Goal: Task Accomplishment & Management: Manage account settings

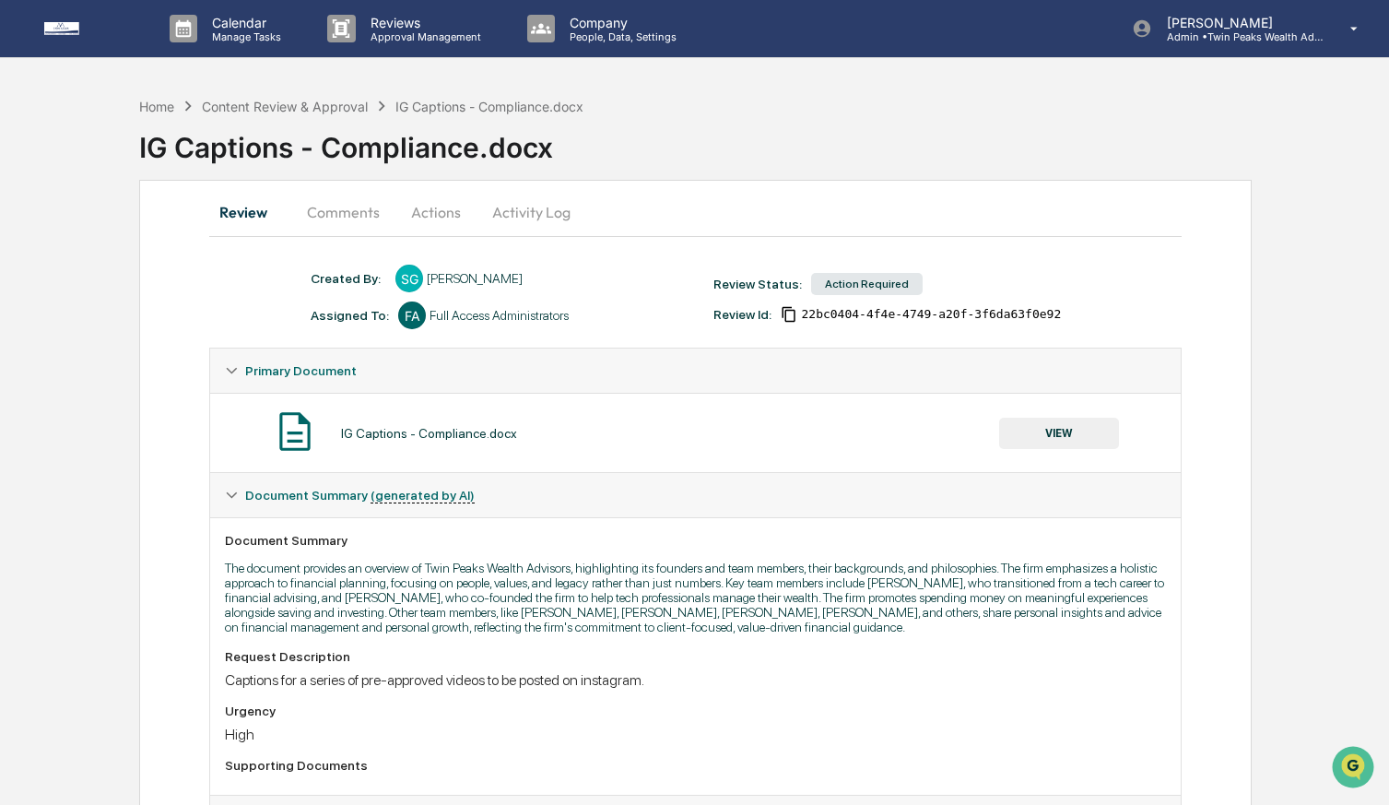
click at [354, 220] on button "Comments" at bounding box center [343, 212] width 102 height 44
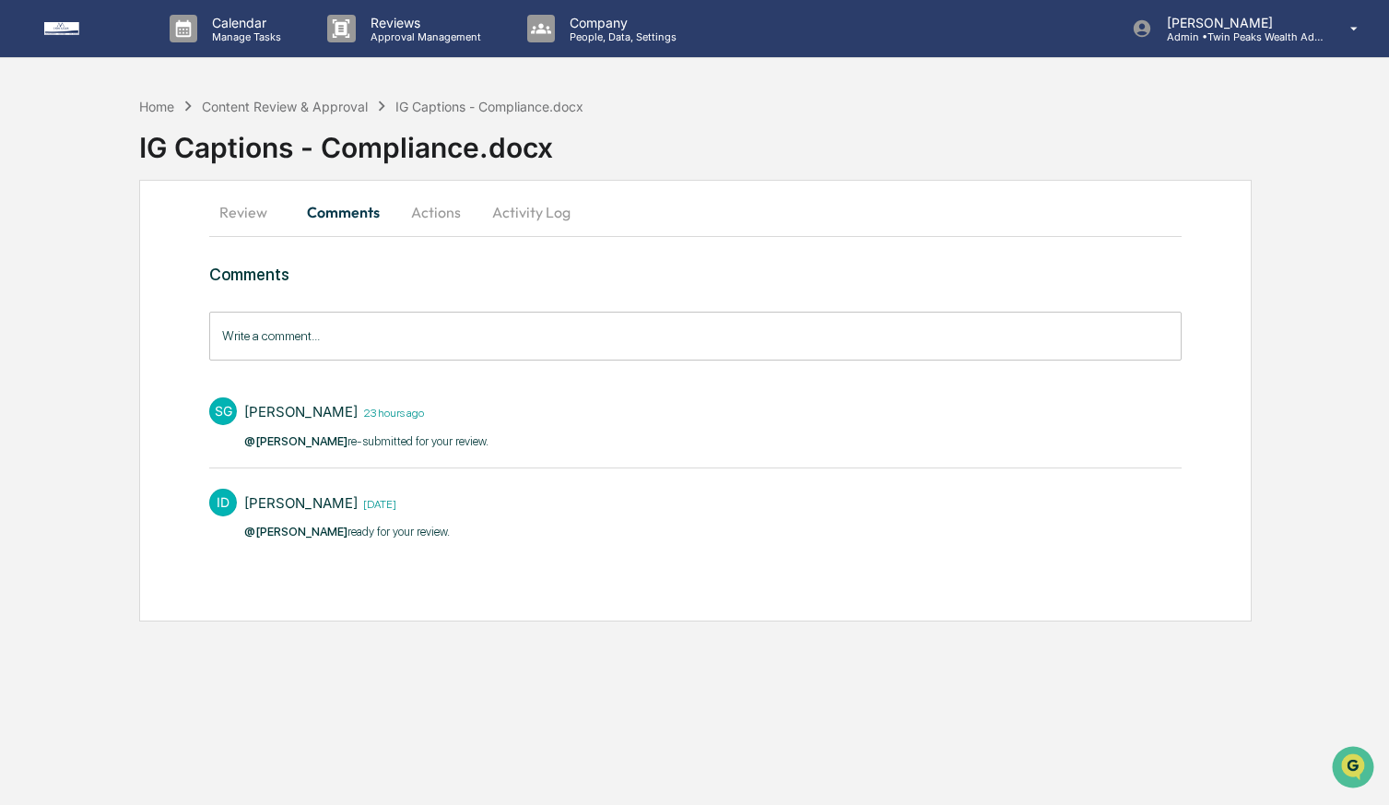
click at [448, 217] on button "Actions" at bounding box center [436, 212] width 83 height 44
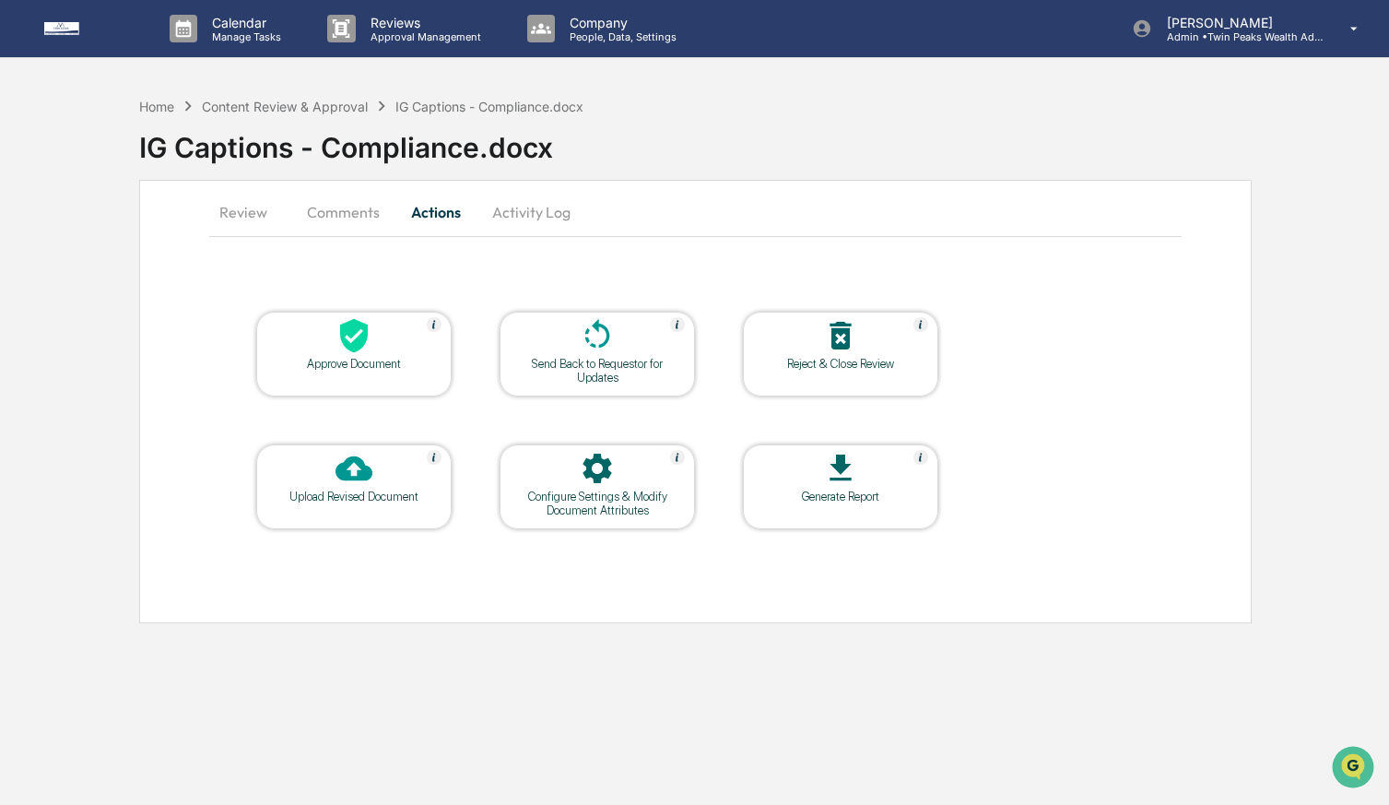
click at [526, 221] on button "Activity Log" at bounding box center [532, 212] width 108 height 44
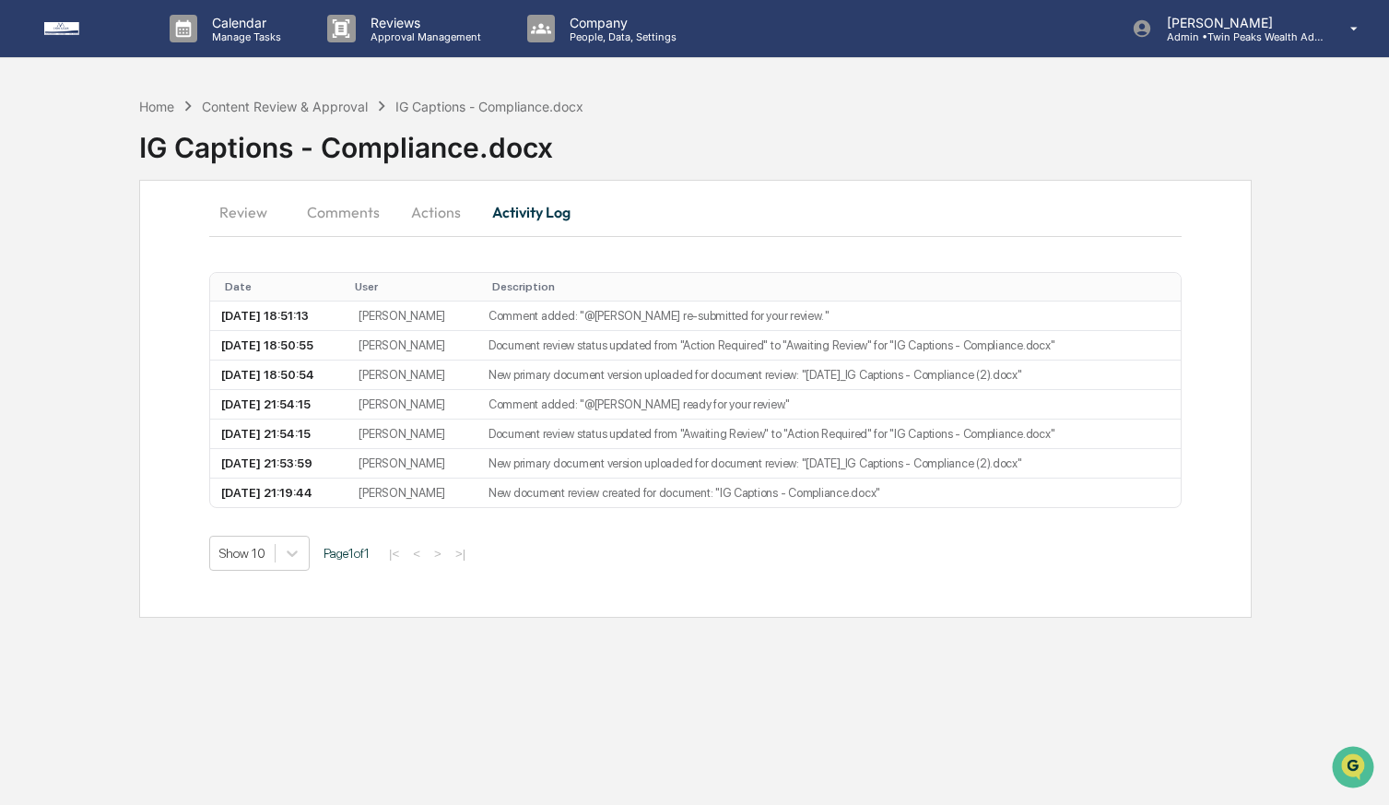
click at [246, 208] on button "Review" at bounding box center [250, 212] width 83 height 44
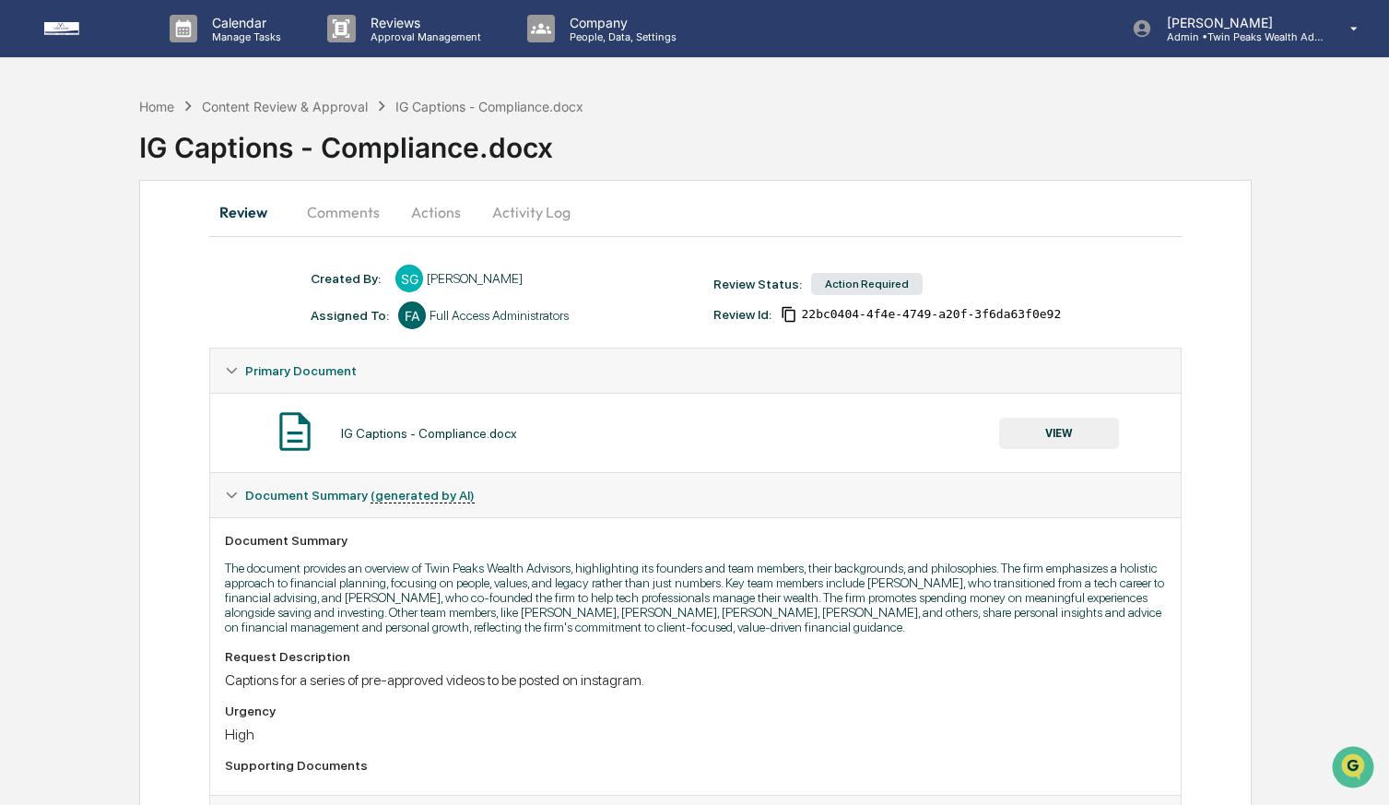
click at [1046, 431] on button "VIEW" at bounding box center [1059, 433] width 120 height 31
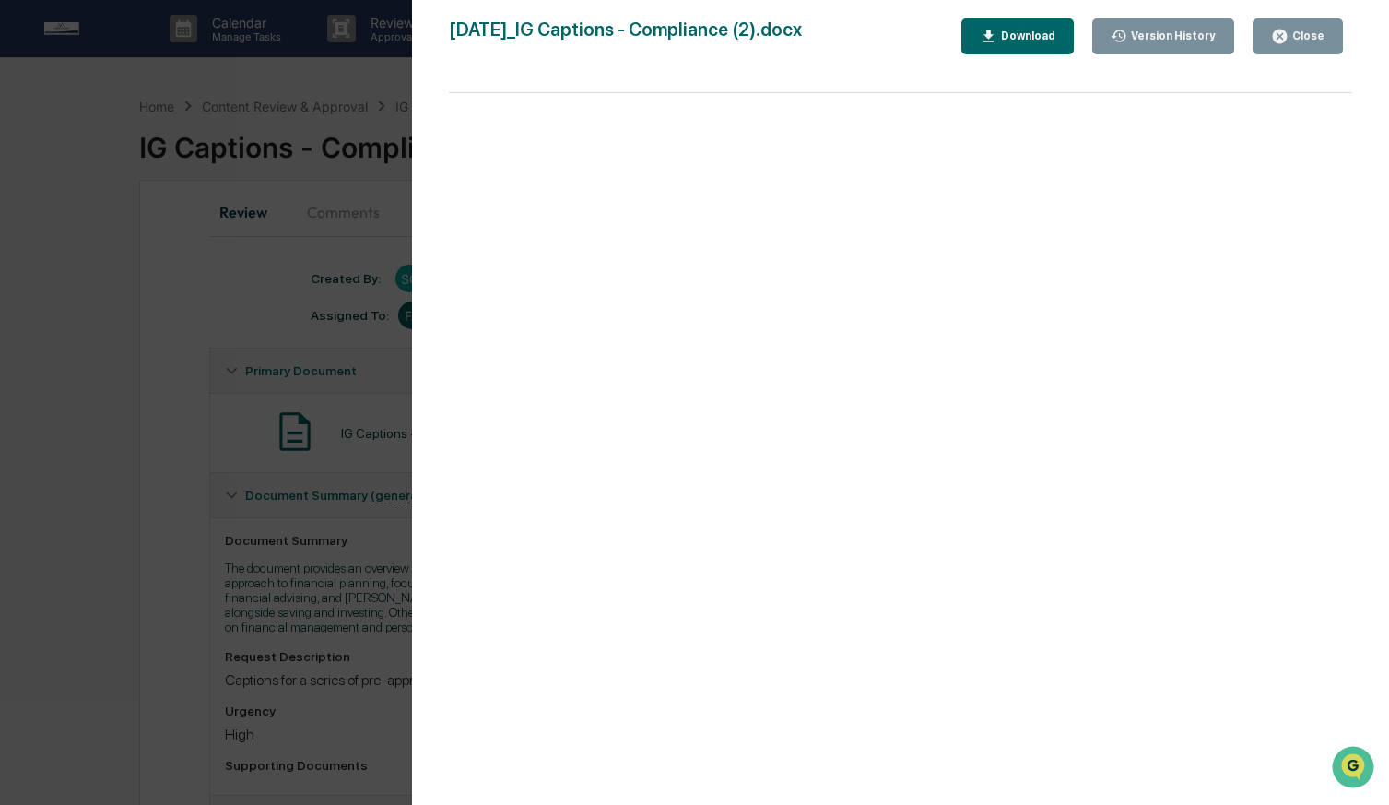
click at [1026, 31] on div "Download" at bounding box center [1026, 35] width 58 height 13
click at [1147, 40] on div "Version History" at bounding box center [1171, 35] width 88 height 13
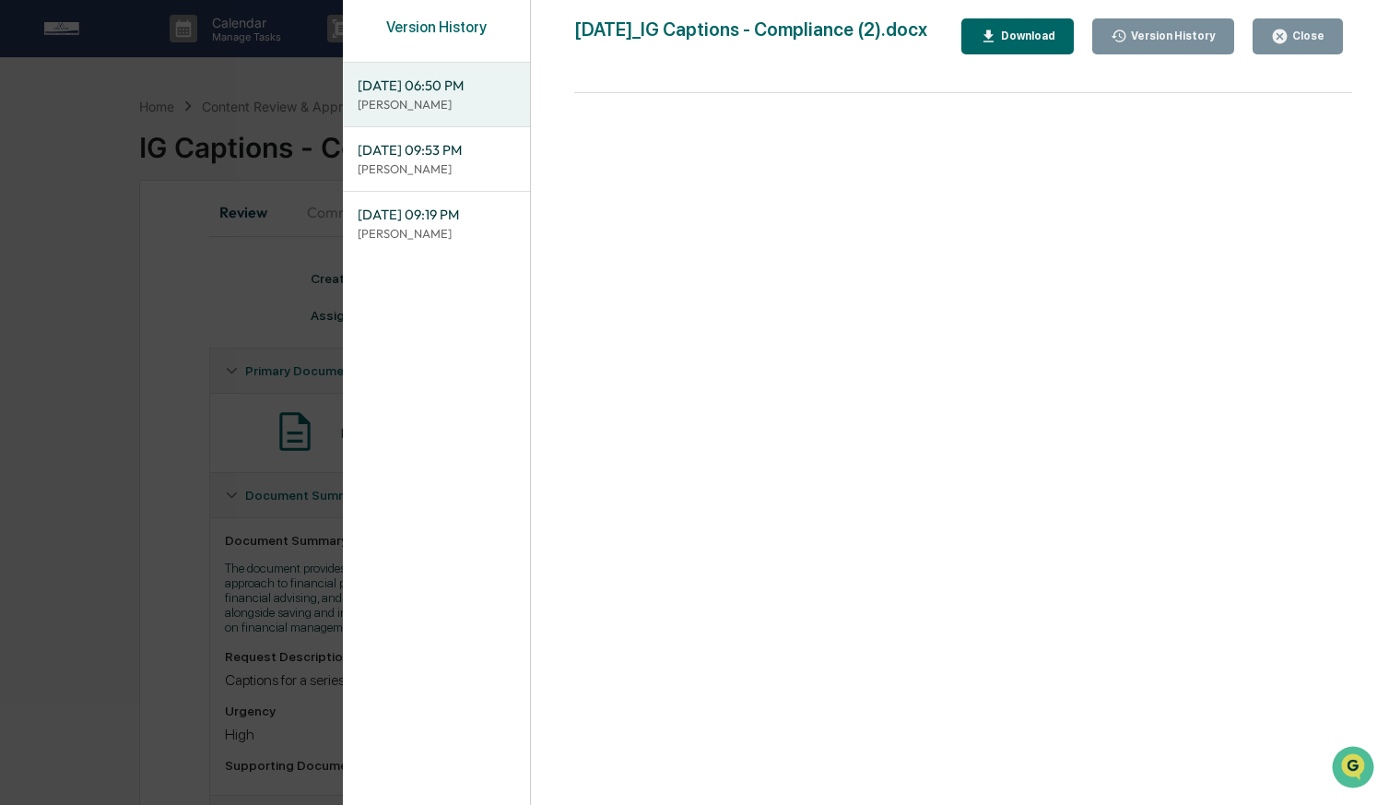
click at [1008, 38] on div "Download" at bounding box center [1026, 35] width 58 height 13
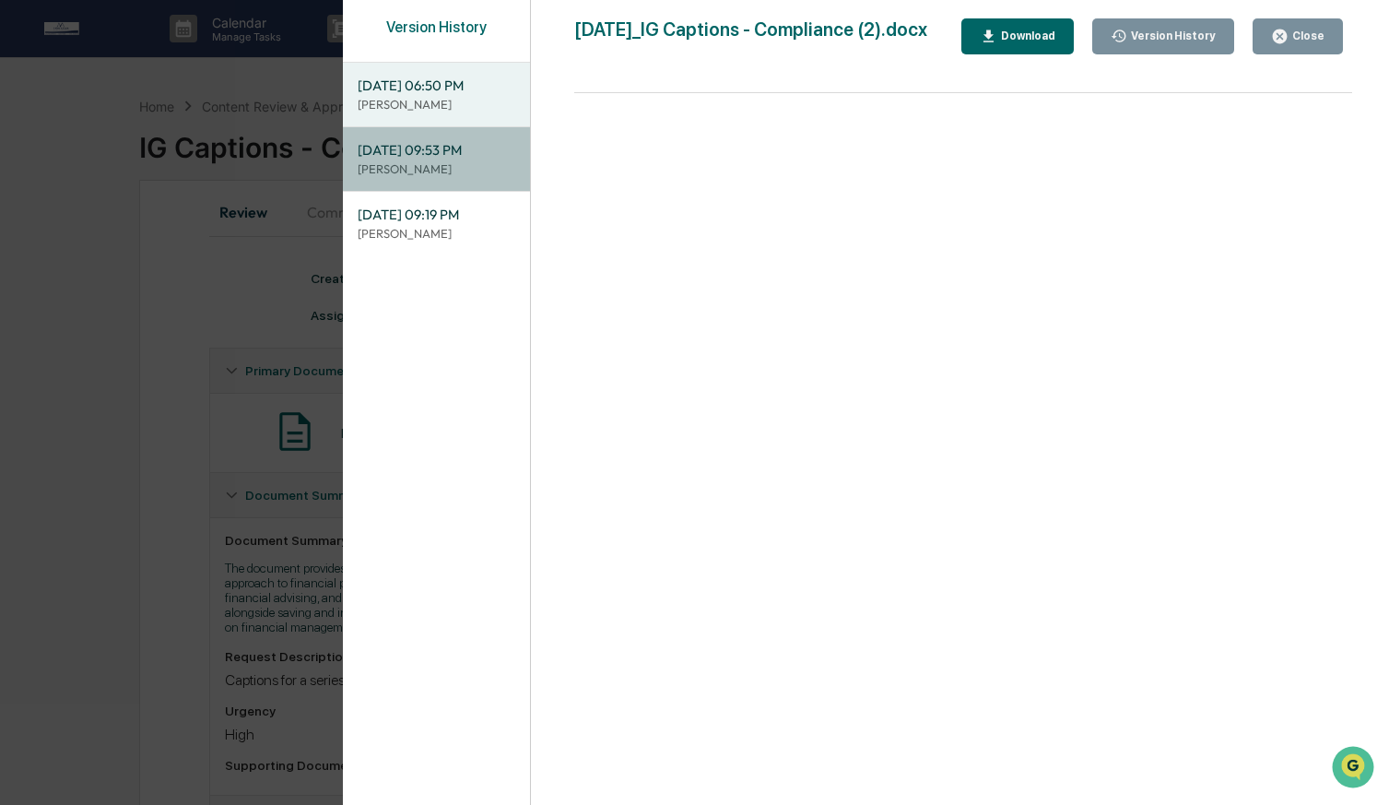
click at [434, 166] on p "[PERSON_NAME]" at bounding box center [437, 169] width 158 height 18
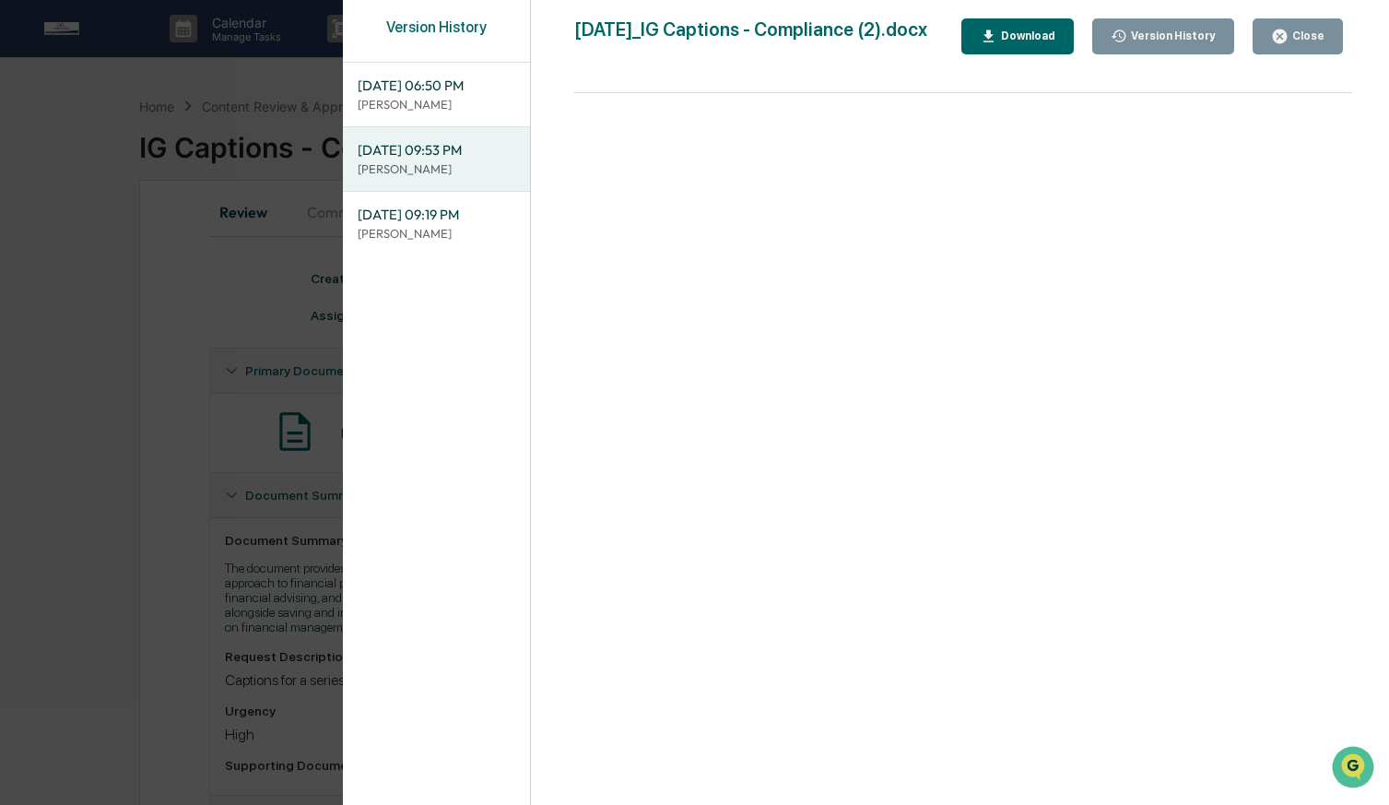
click at [1009, 34] on div "Download" at bounding box center [1026, 35] width 58 height 13
click at [273, 391] on div "Version History 09/09/2025, 06:50 PM Sahil Gupta 09/08/2025, 09:53 PM Izzy Dabo…" at bounding box center [689, 402] width 1379 height 805
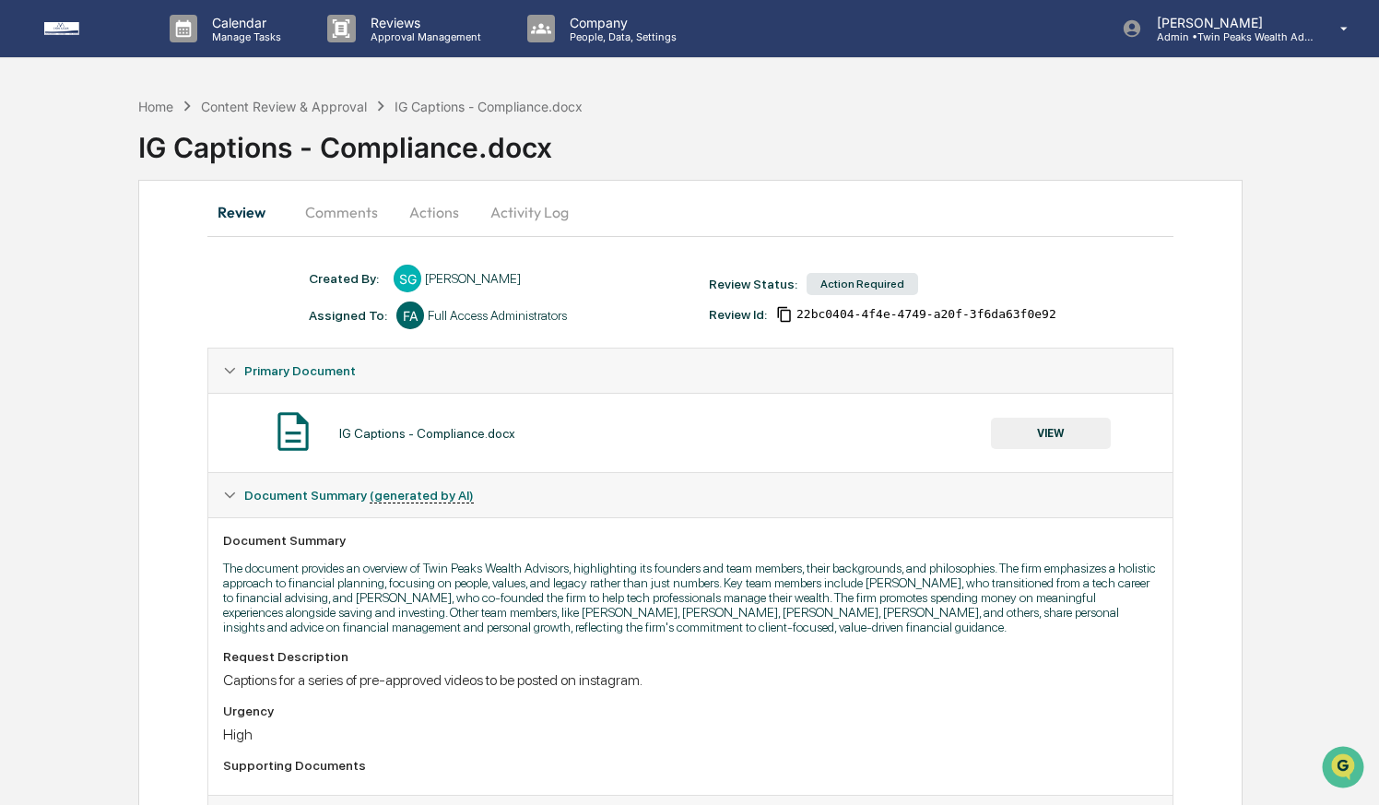
click at [445, 217] on button "Actions" at bounding box center [434, 212] width 83 height 44
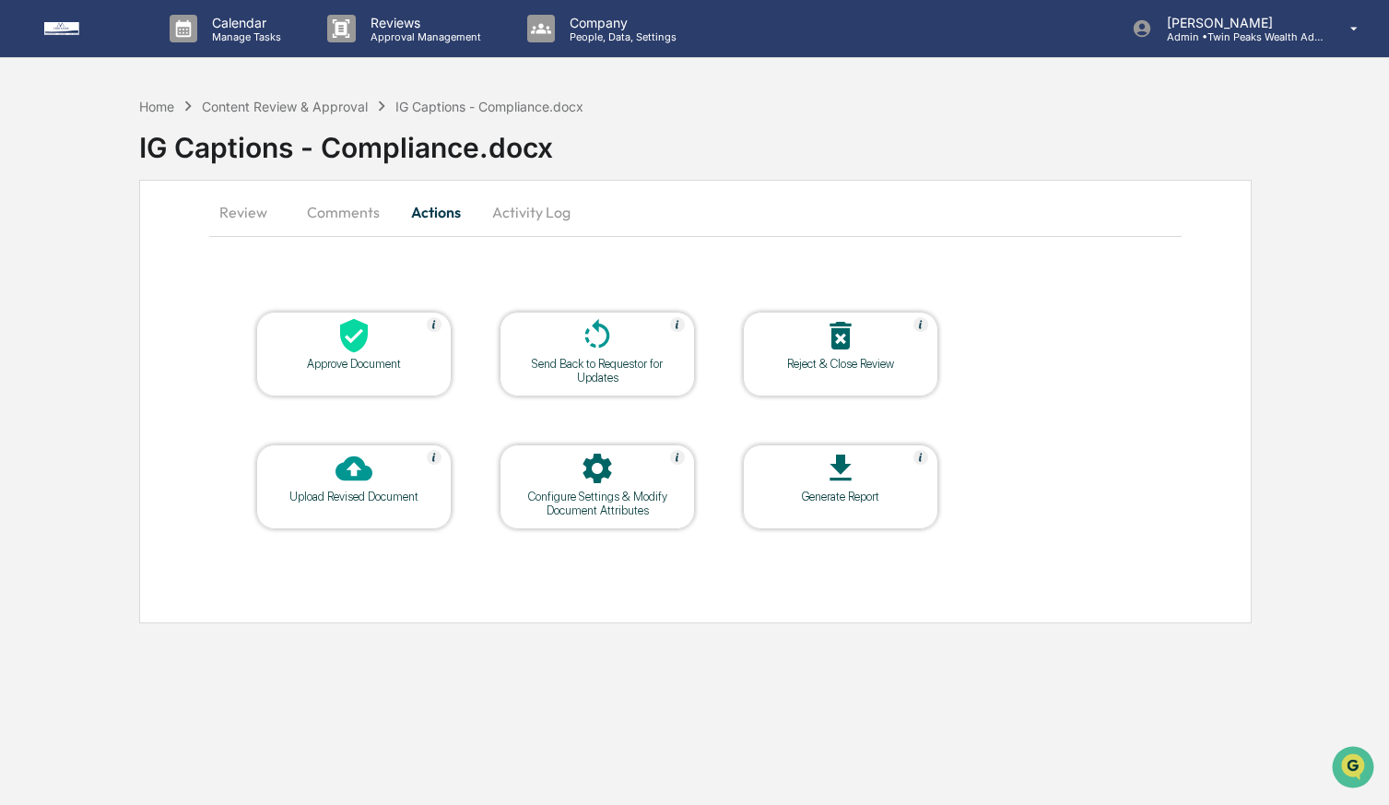
click at [354, 340] on icon at bounding box center [354, 336] width 28 height 34
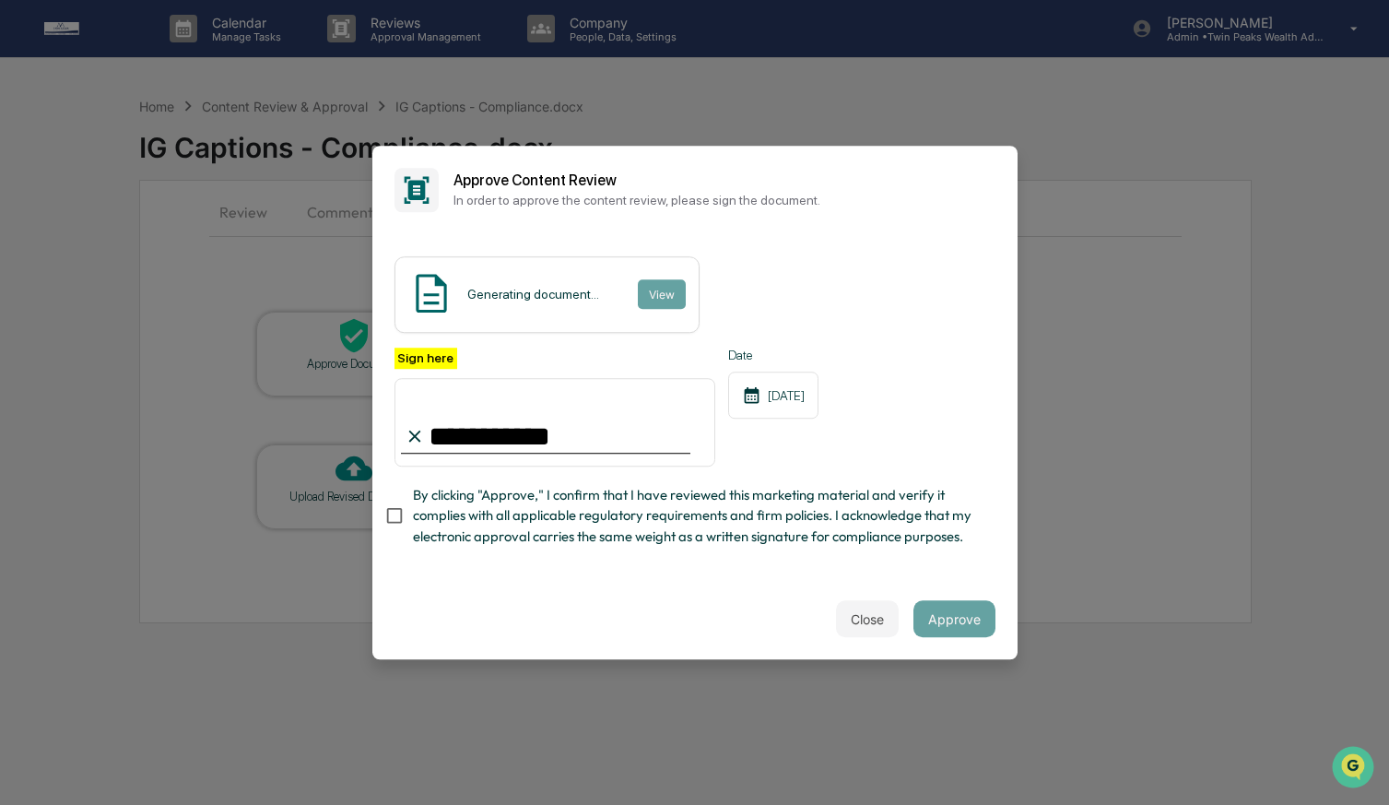
type input "**********"
click at [961, 623] on button "Approve" at bounding box center [955, 618] width 82 height 37
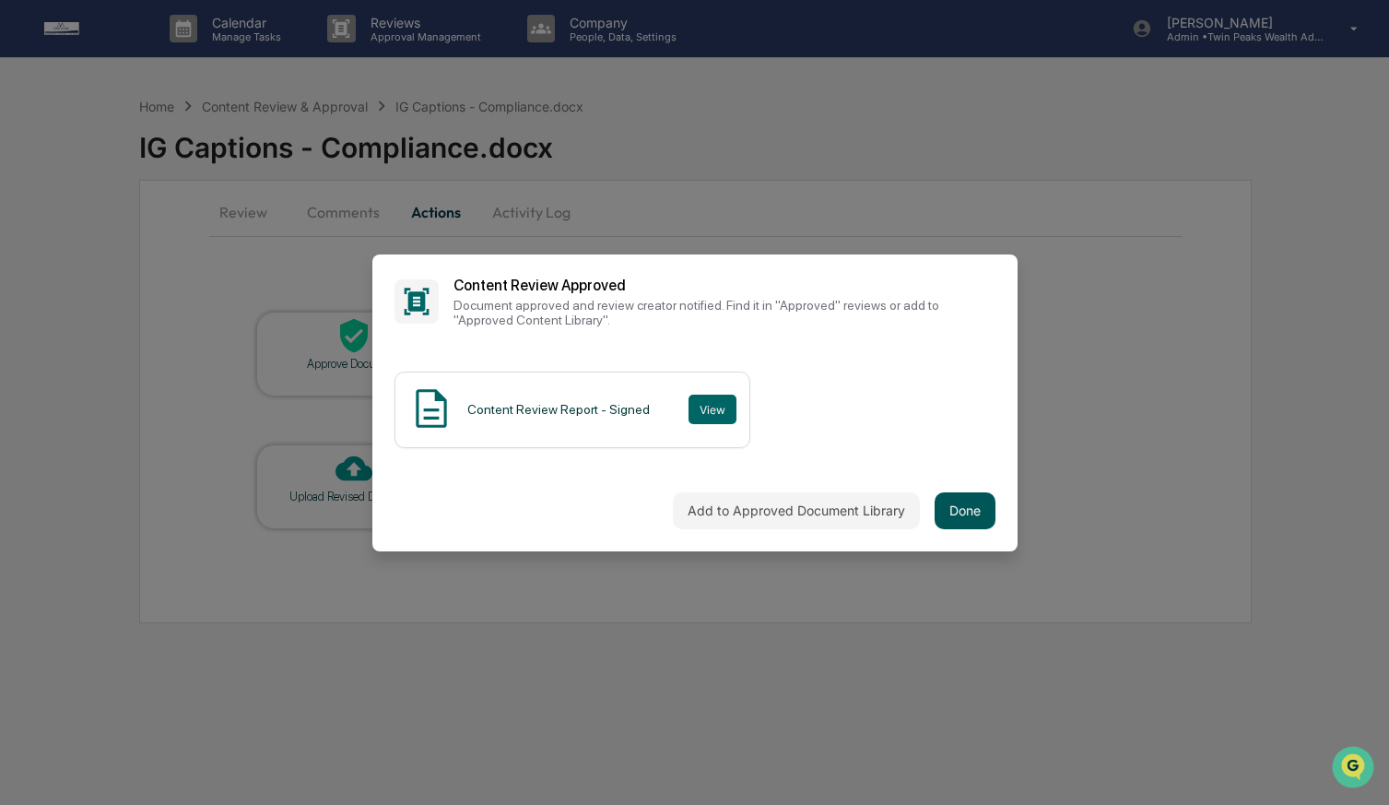
click at [965, 515] on button "Done" at bounding box center [965, 510] width 61 height 37
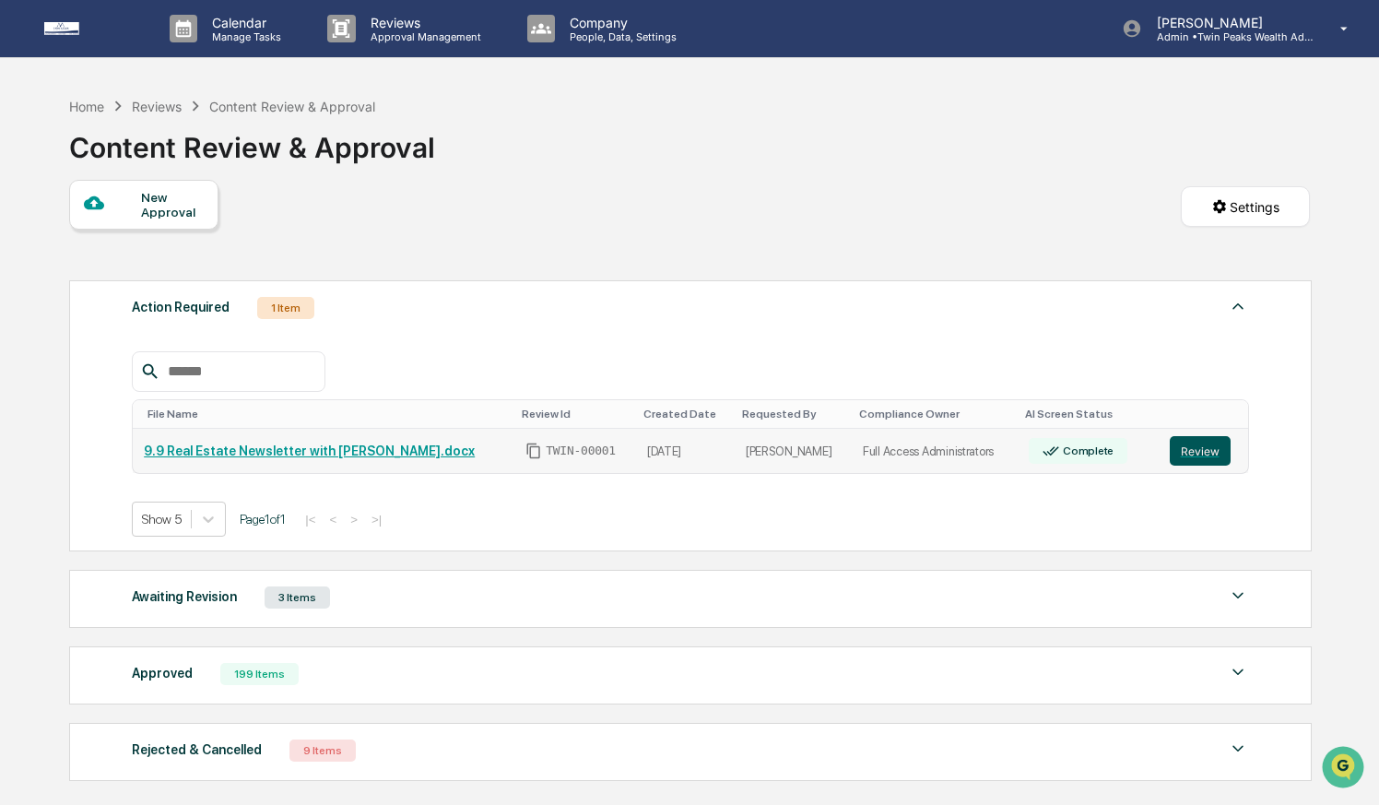
click at [1201, 459] on button "Review" at bounding box center [1200, 450] width 61 height 29
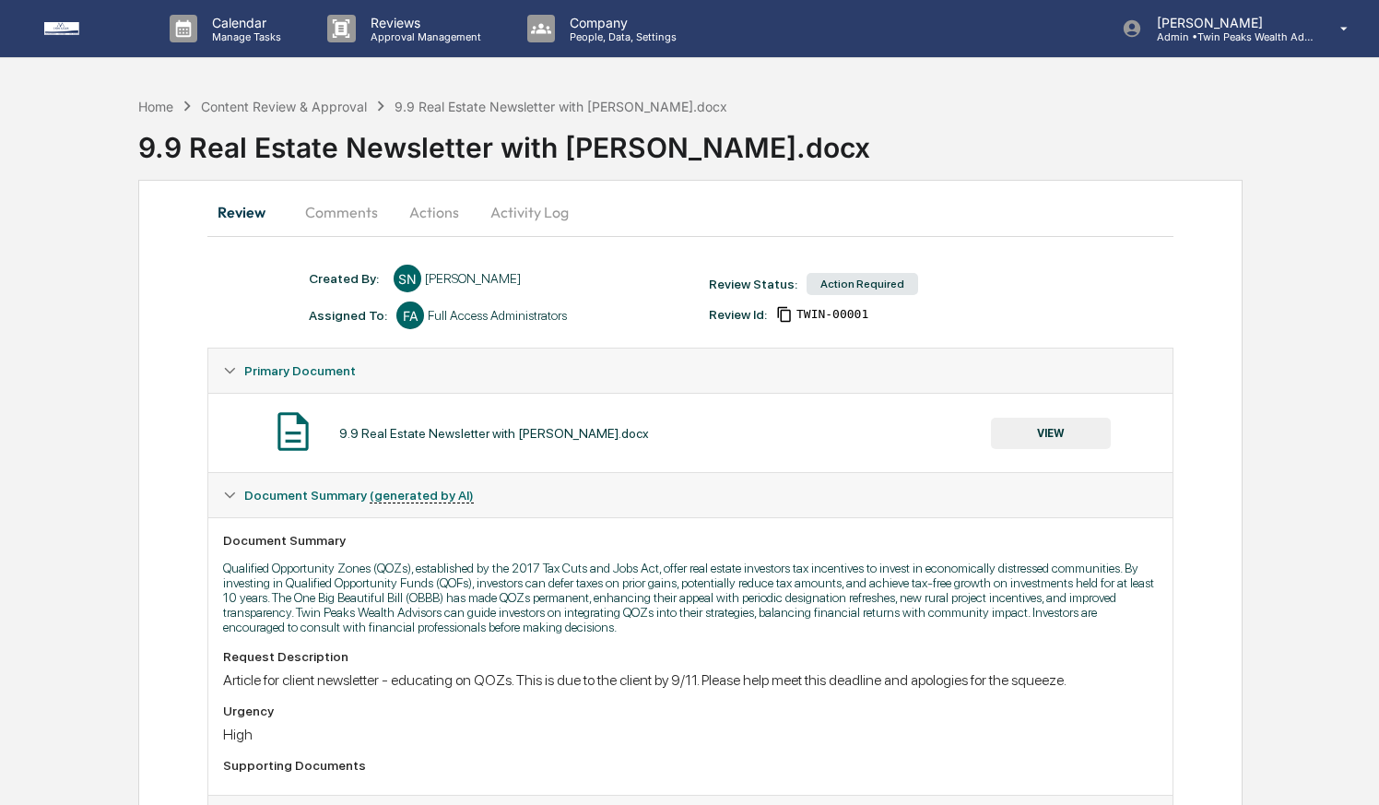
click at [1035, 431] on button "VIEW" at bounding box center [1051, 433] width 120 height 31
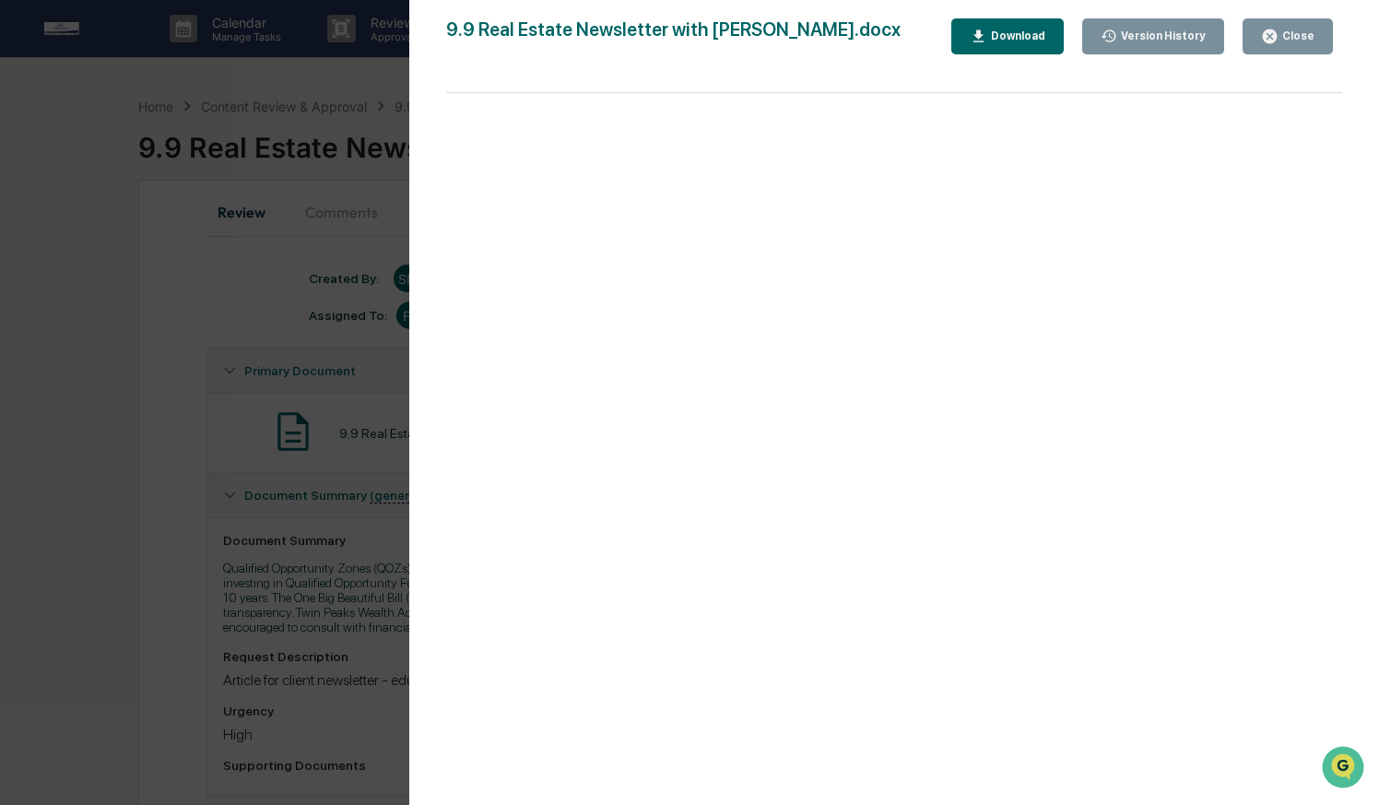
click at [997, 29] on div "Download" at bounding box center [1016, 35] width 58 height 13
click at [999, 38] on div "Download" at bounding box center [1016, 35] width 58 height 13
click at [225, 147] on div "Version History [DATE] 04:44 AM [PERSON_NAME] 9.9 Real Estate Newsletter with […" at bounding box center [689, 402] width 1379 height 805
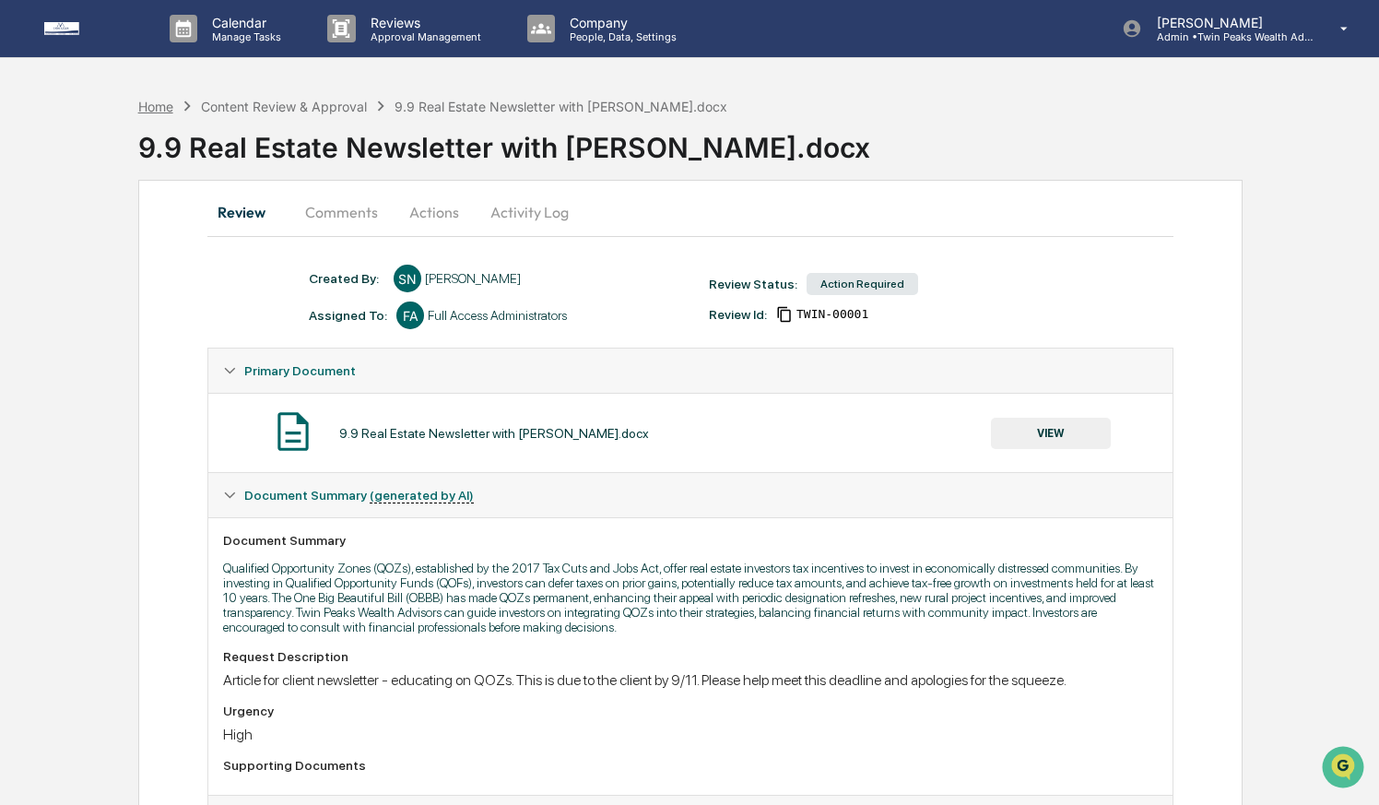
click at [160, 109] on div "Home" at bounding box center [155, 107] width 35 height 16
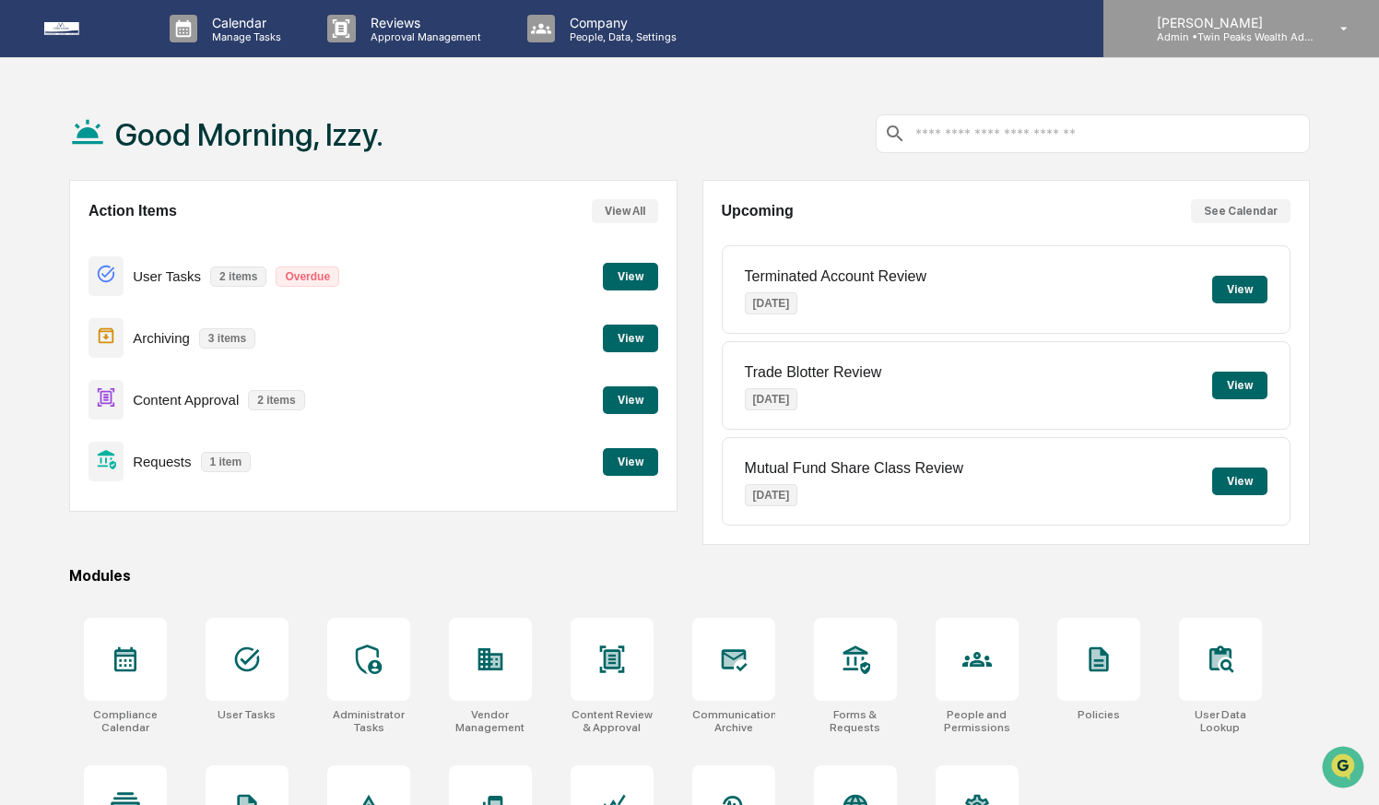
click at [1292, 35] on p "Admin • Twin Peaks Wealth Advisors" at bounding box center [1227, 36] width 171 height 13
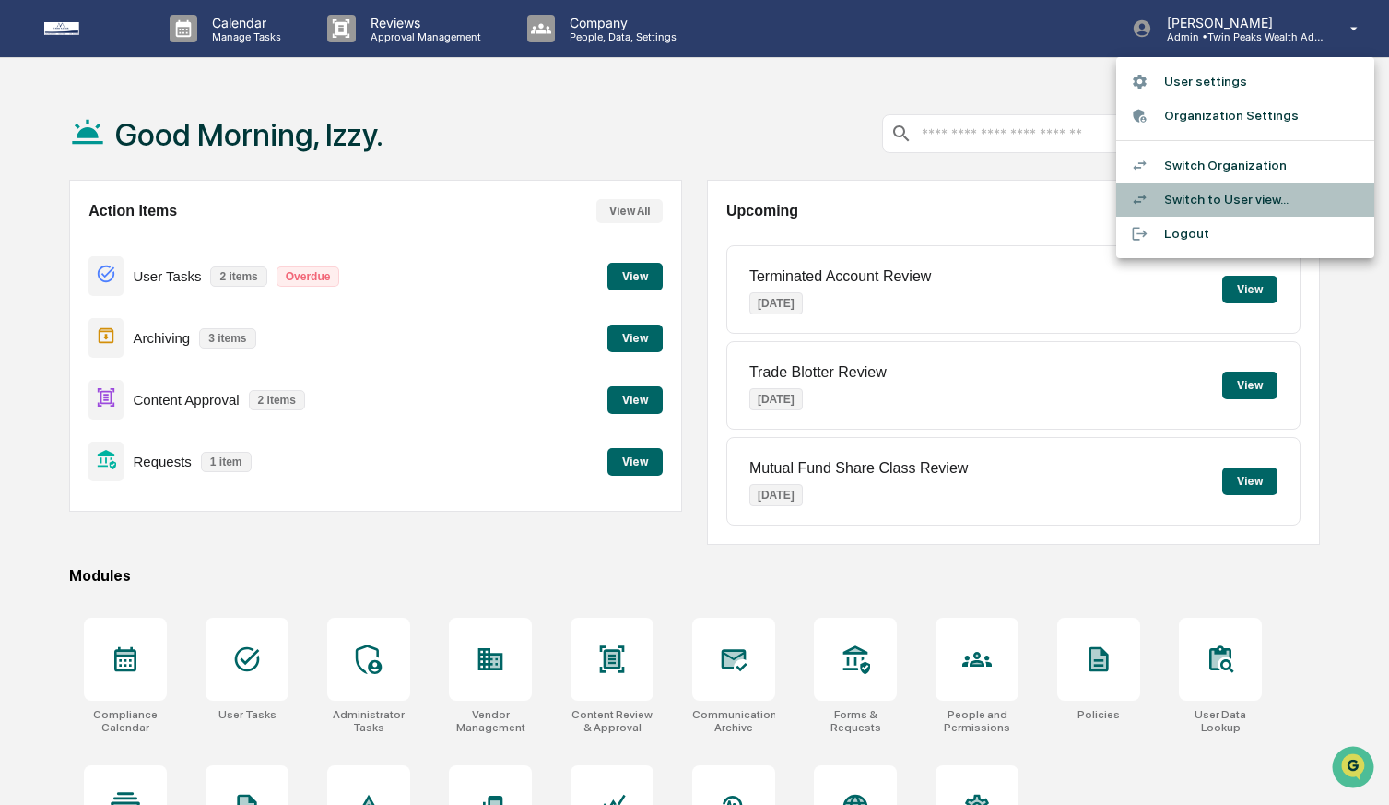
click at [1260, 195] on li "Switch to User view..." at bounding box center [1245, 200] width 258 height 34
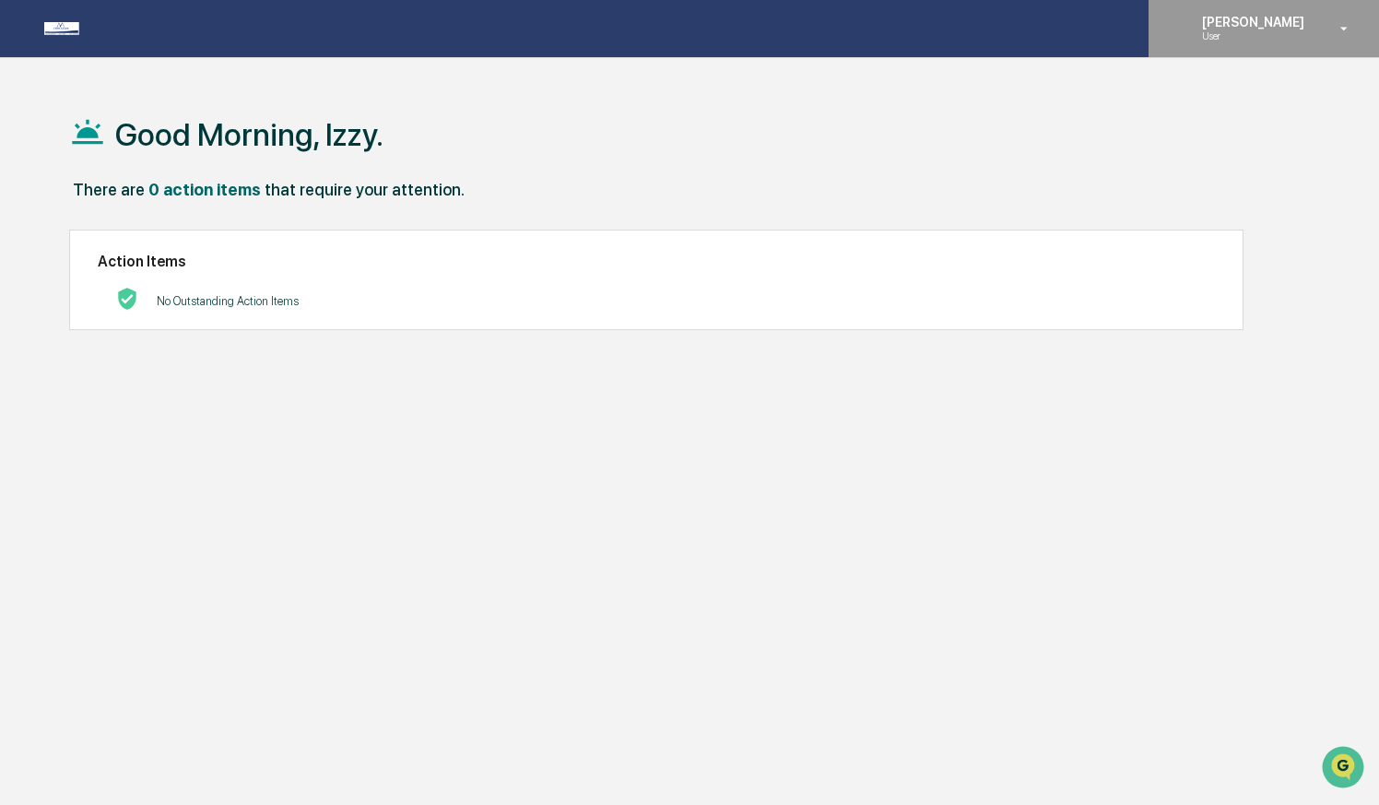
click at [1303, 42] on div "[PERSON_NAME] User" at bounding box center [1264, 28] width 230 height 57
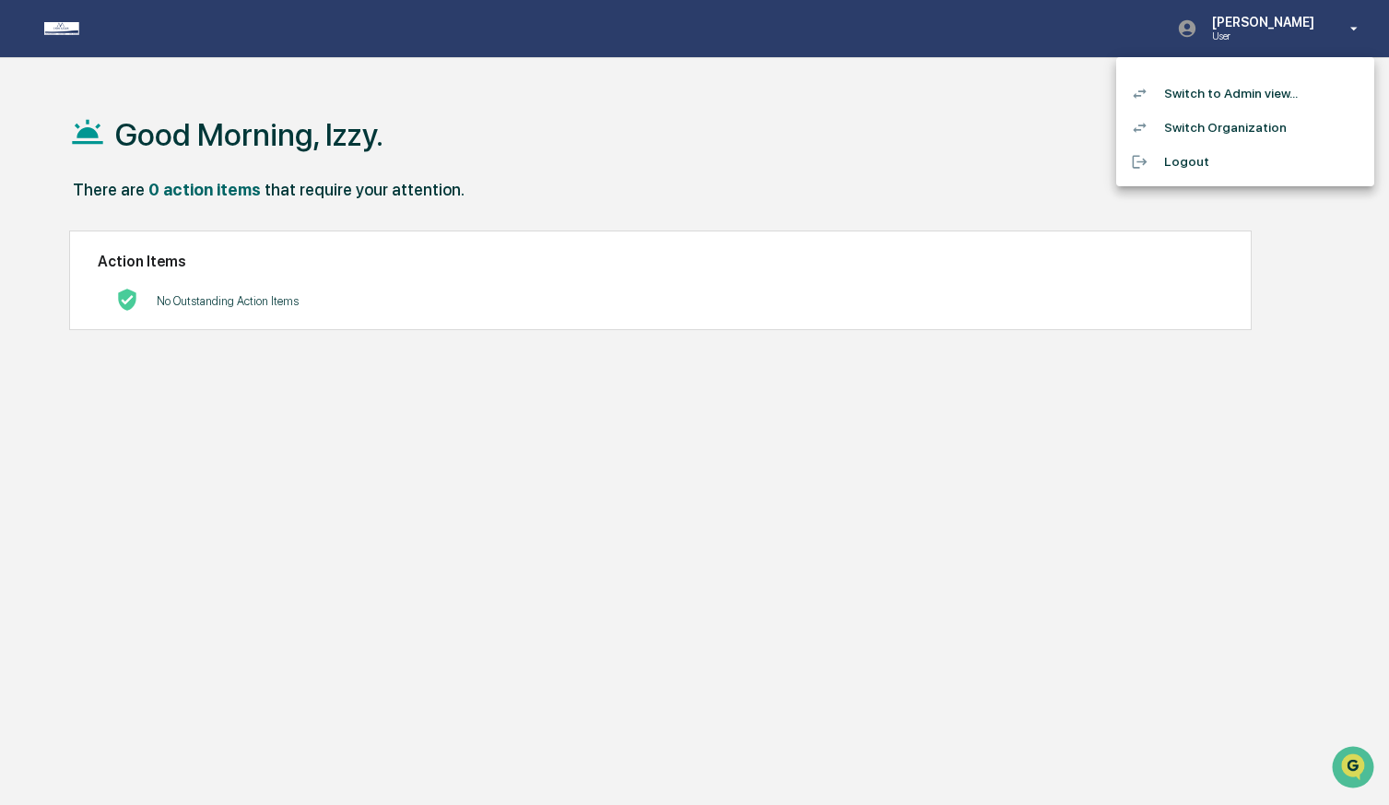
click at [1256, 104] on li "Switch to Admin view..." at bounding box center [1245, 94] width 258 height 34
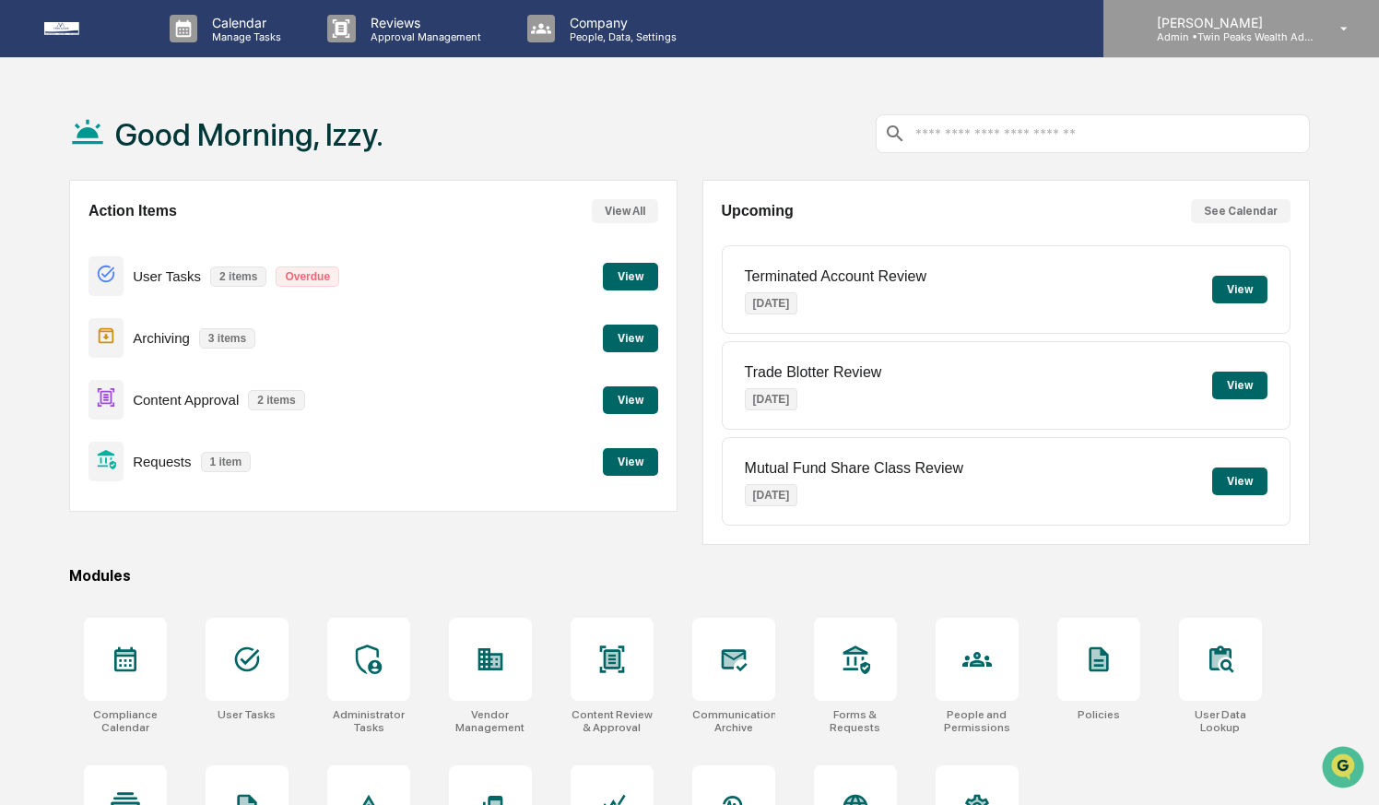
click at [1290, 48] on div "[PERSON_NAME] Admin • Twin Peaks Wealth Advisors" at bounding box center [1241, 28] width 276 height 57
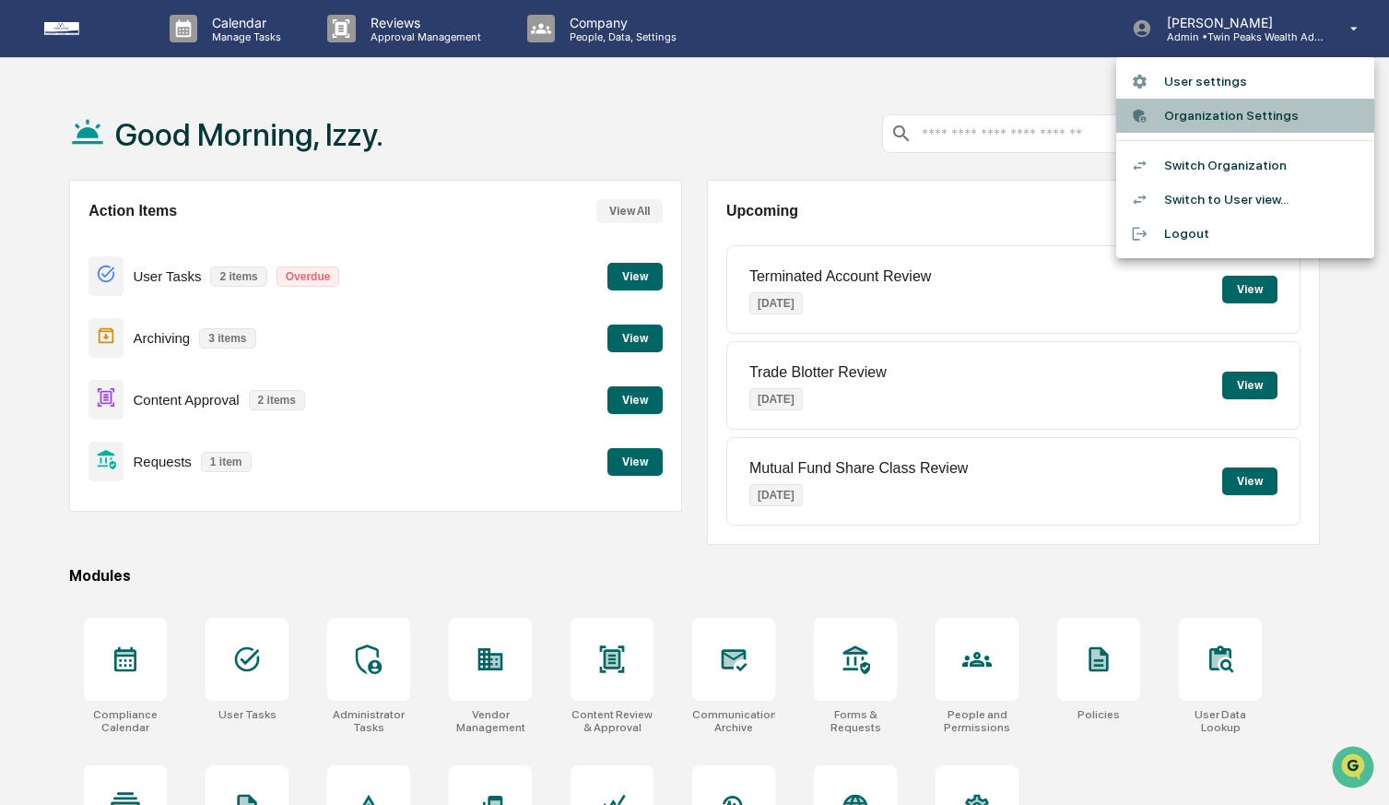
click at [1263, 109] on li "Organization Settings" at bounding box center [1245, 116] width 258 height 34
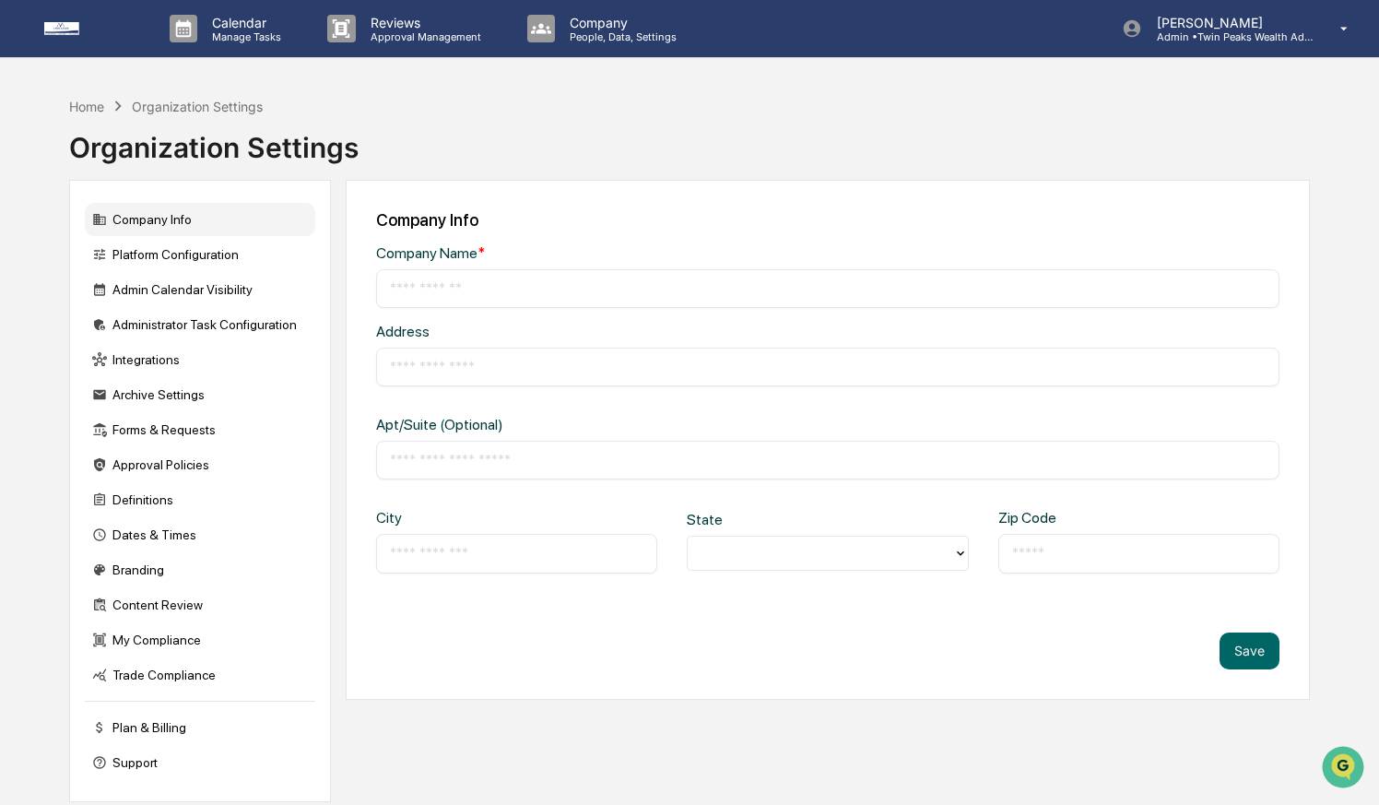
type input "**********"
type input "*******"
type input "**********"
type input "*****"
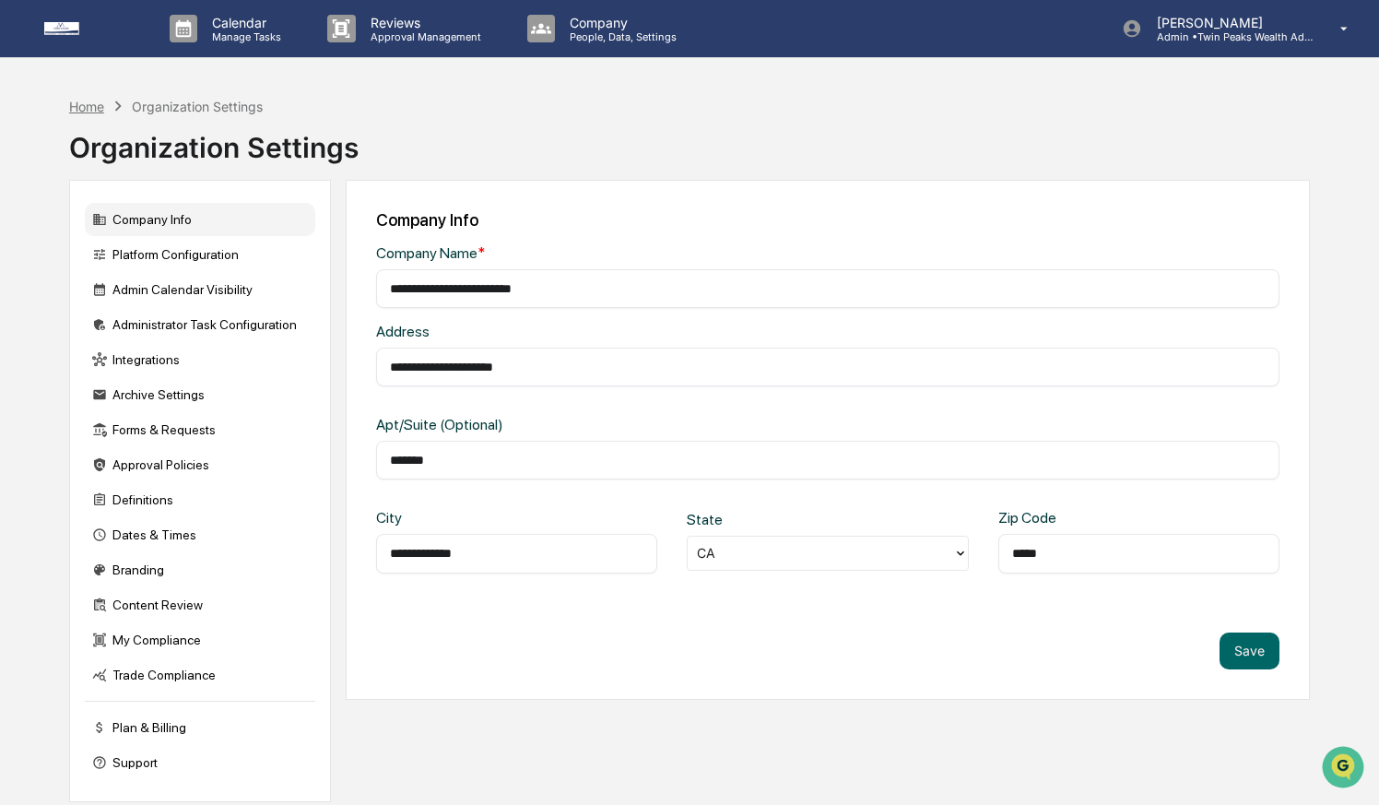
click at [84, 108] on div "Home" at bounding box center [86, 107] width 35 height 16
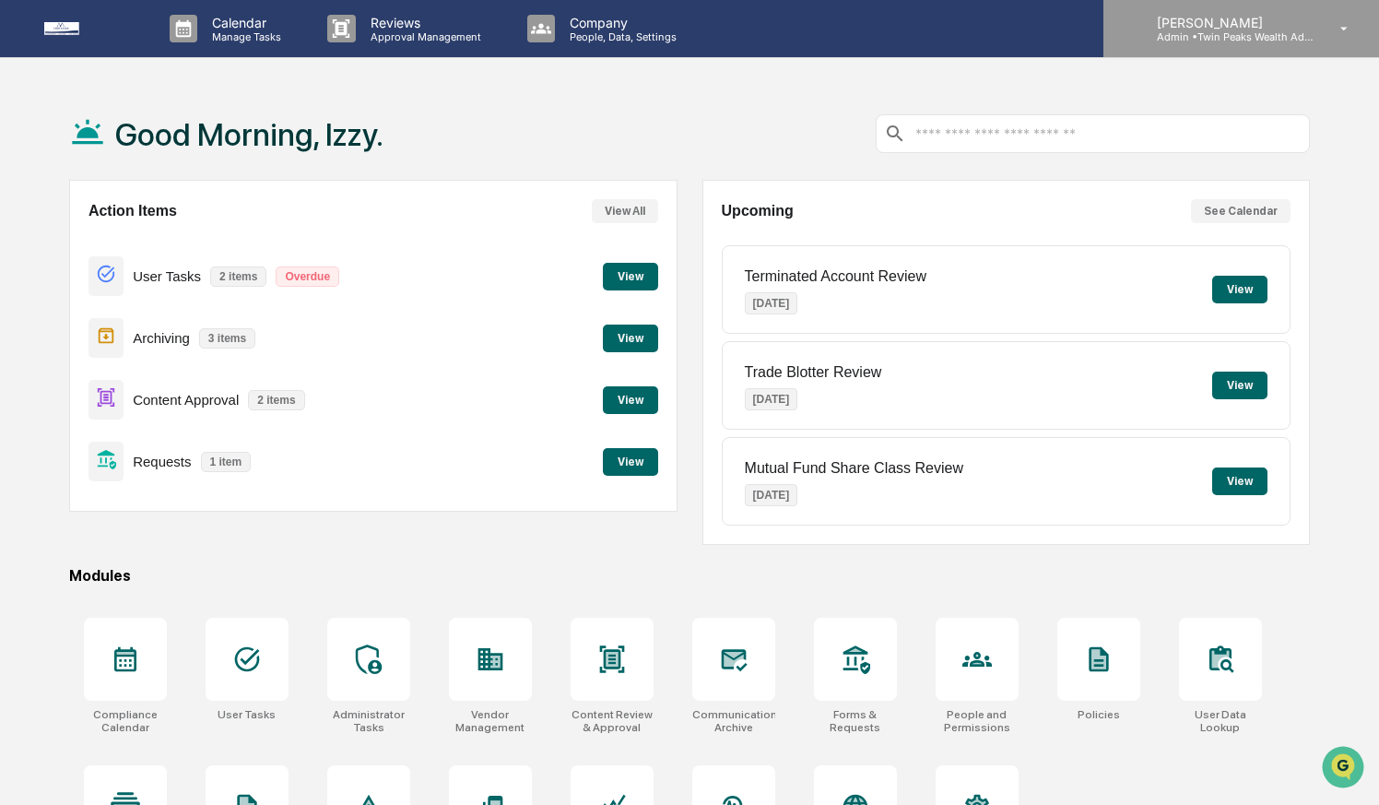
click at [1250, 32] on p "Admin • Twin Peaks Wealth Advisors" at bounding box center [1227, 36] width 171 height 13
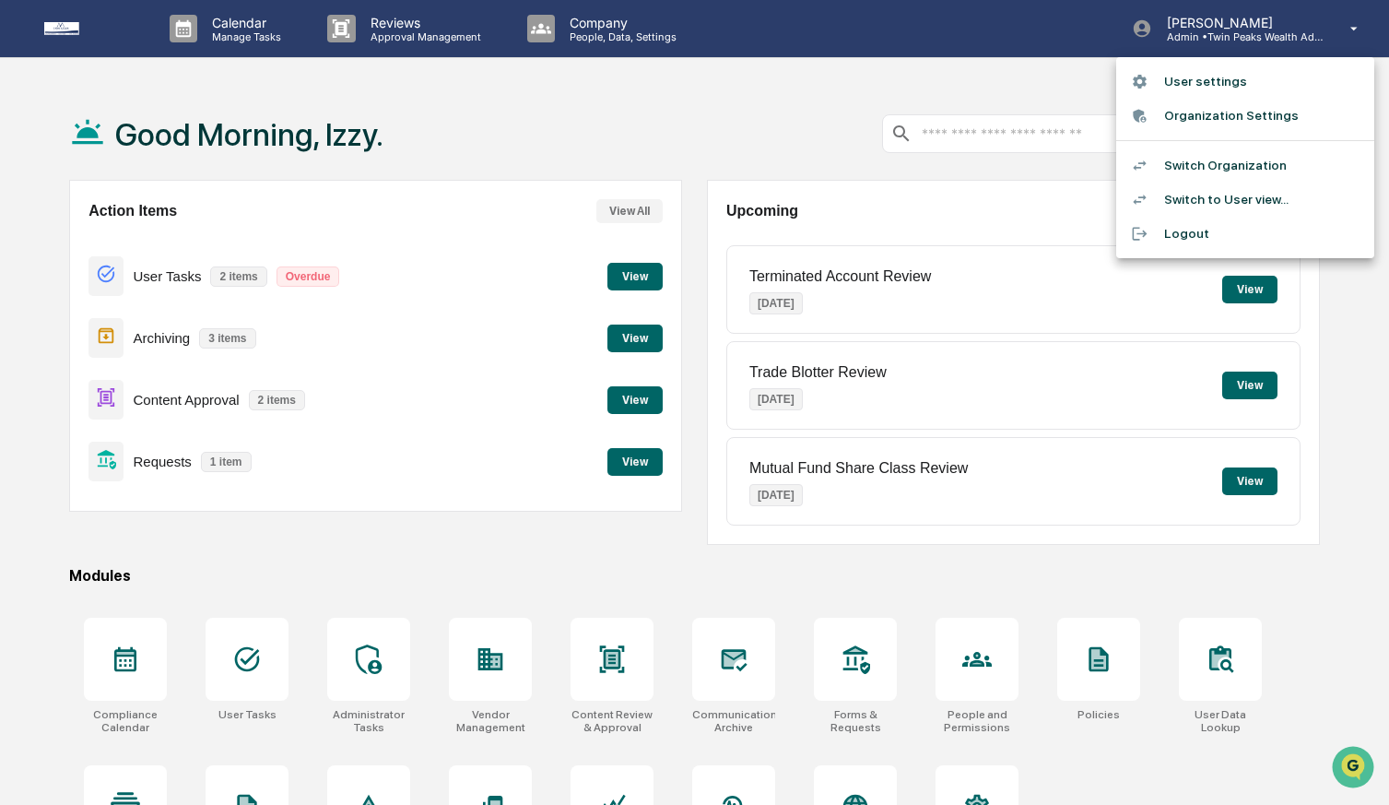
click at [1245, 167] on li "Switch Organization" at bounding box center [1245, 165] width 258 height 34
